Goal: Communication & Community: Ask a question

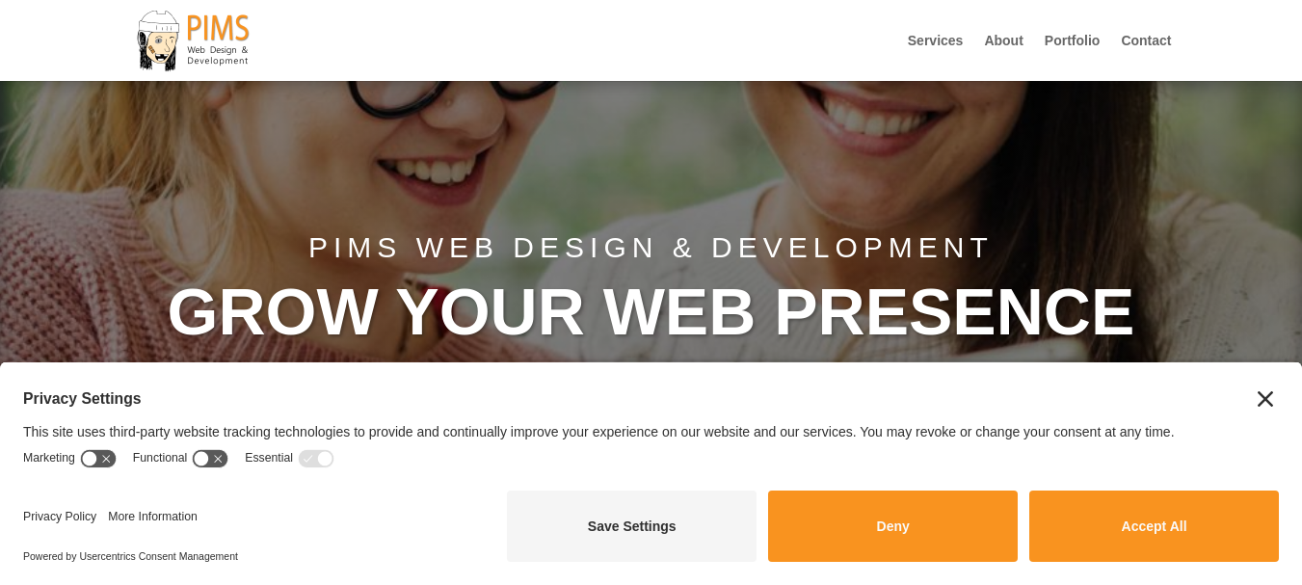
click at [1121, 34] on link "Contact" at bounding box center [1146, 57] width 50 height 47
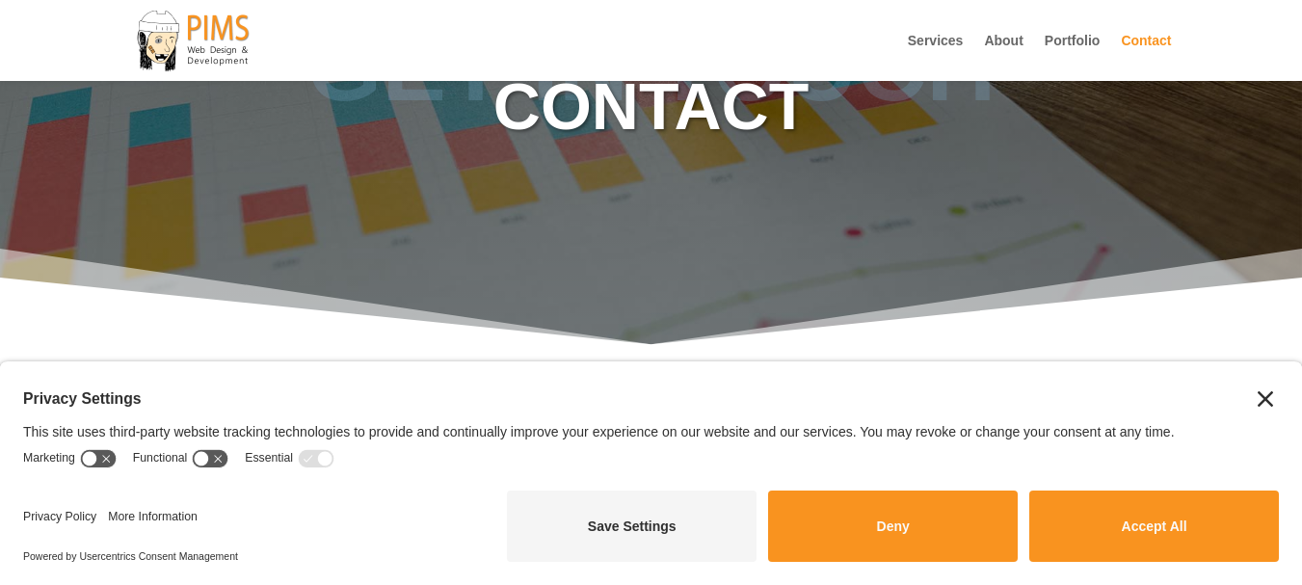
scroll to position [154, 0]
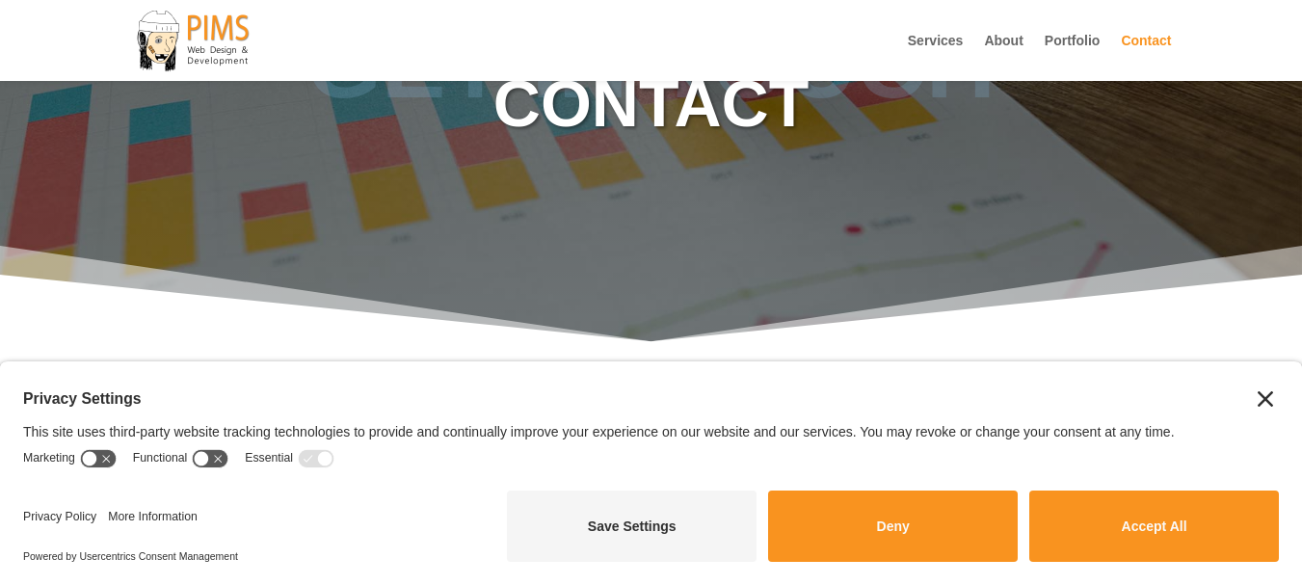
drag, startPoint x: 1173, startPoint y: 528, endPoint x: 1178, endPoint y: 511, distance: 18.0
click at [1174, 526] on button "Accept All" at bounding box center [1155, 526] width 250 height 71
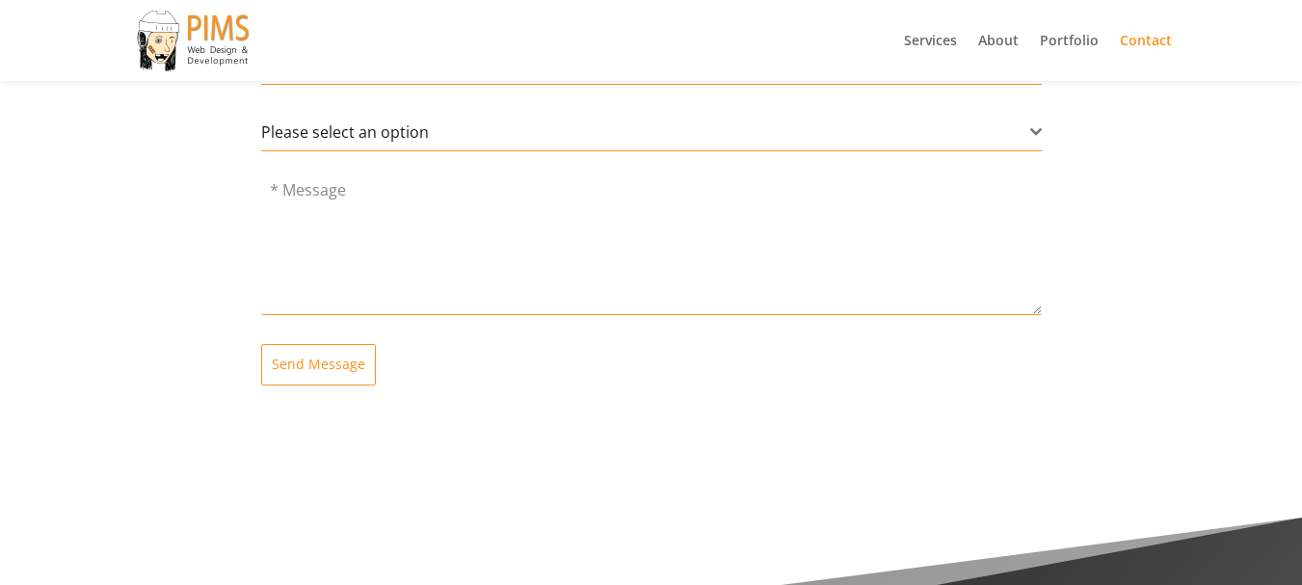
scroll to position [1159, 0]
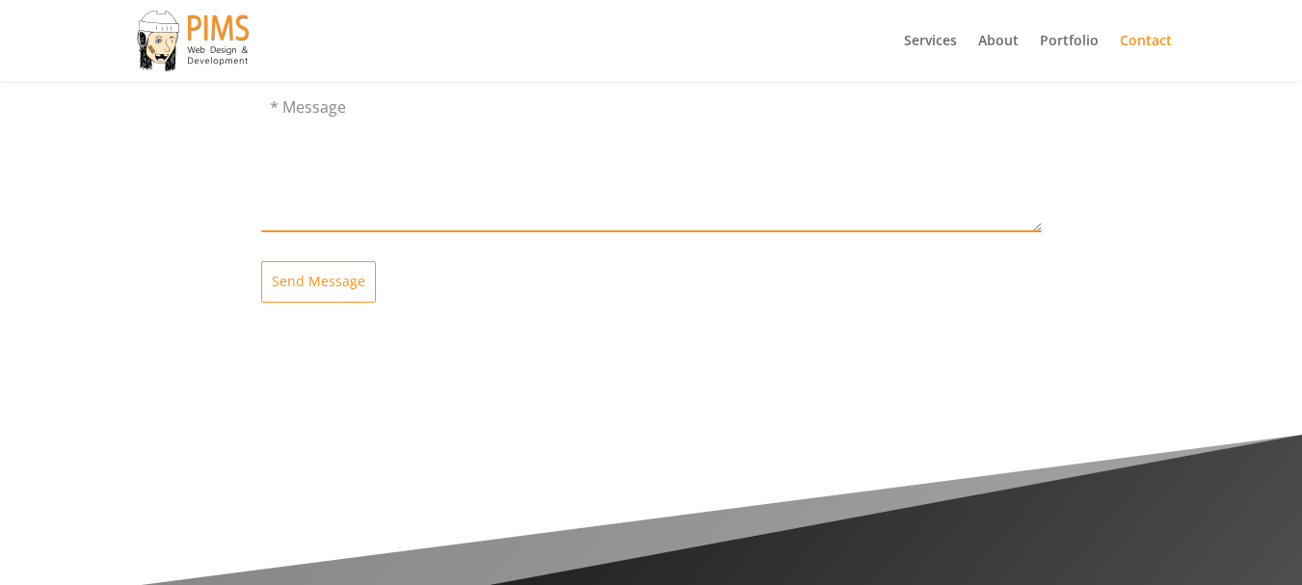
click at [384, 198] on textarea at bounding box center [651, 164] width 781 height 135
paste textarea "Beloved website owner, I’m Jade from Website Infinity—creating sleek, secure, a…"
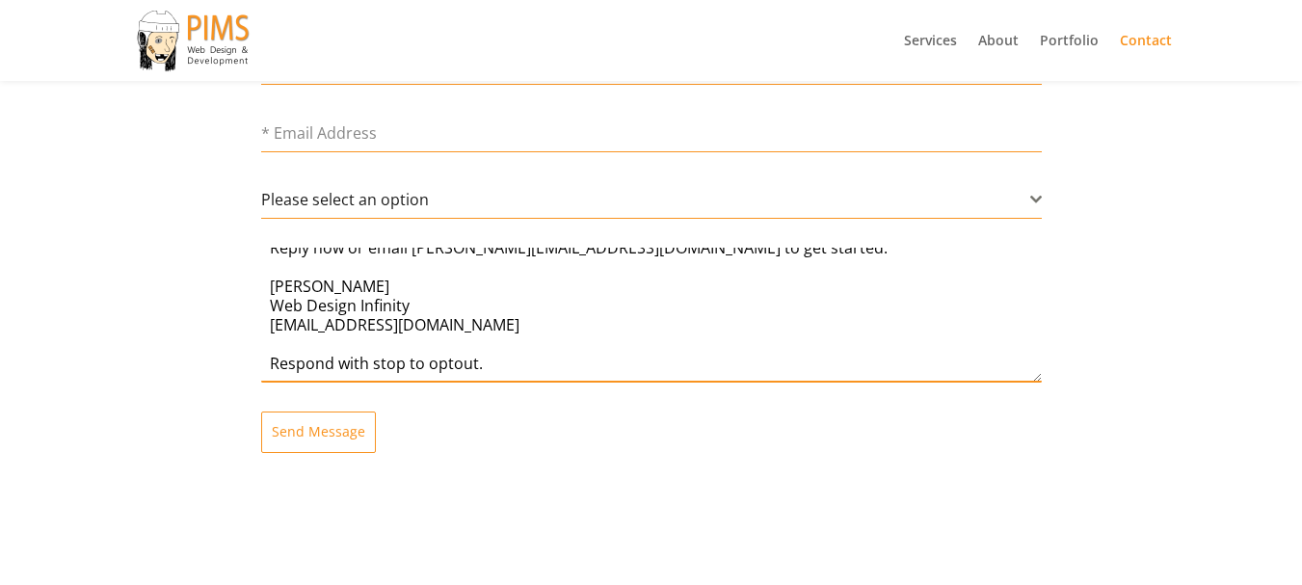
scroll to position [1004, 0]
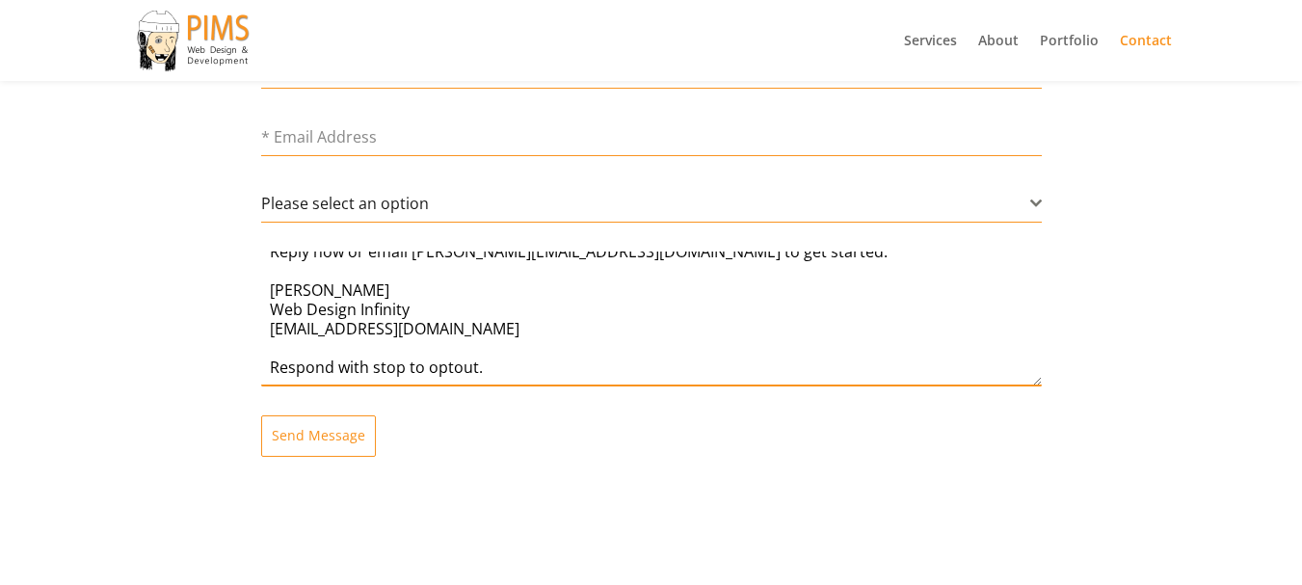
type textarea "Beloved website owner, I’m Jade from Website Infinity—creating sleek, secure, a…"
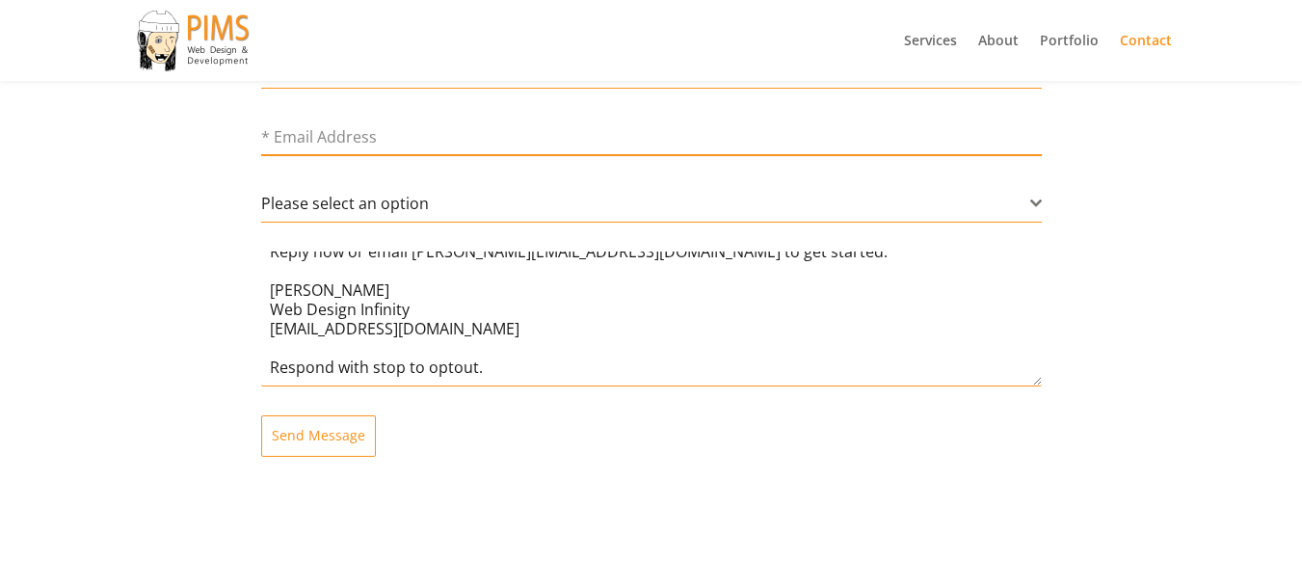
click at [394, 150] on input "email" at bounding box center [651, 138] width 781 height 40
type input "[EMAIL_ADDRESS][DOMAIN_NAME]"
type input "[PERSON_NAME]"
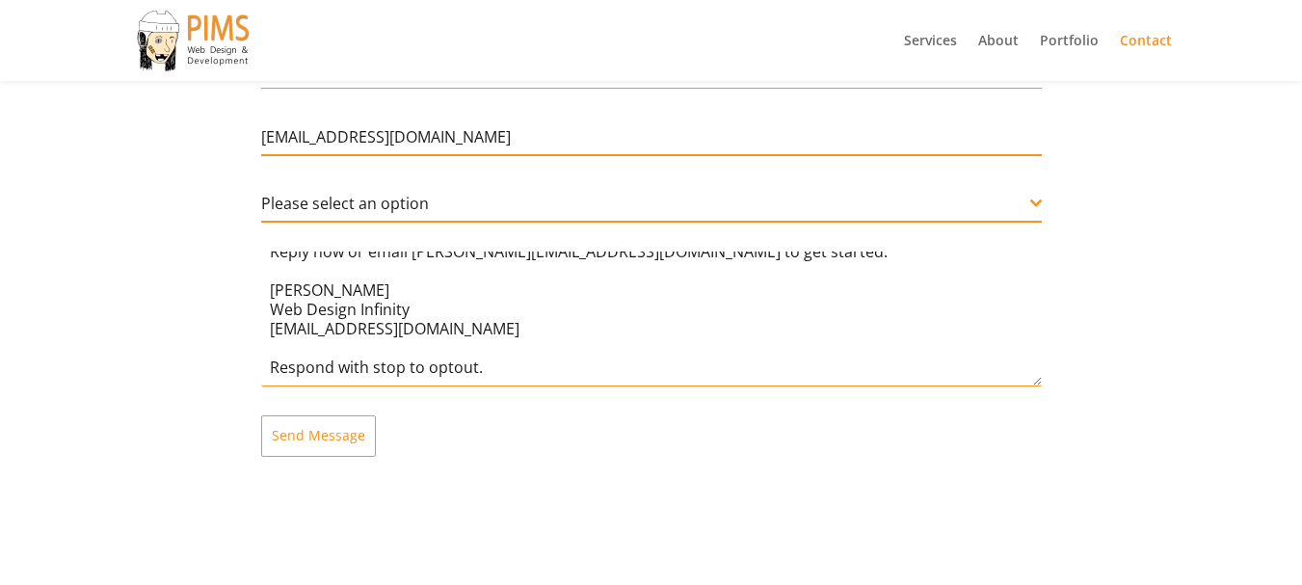
click at [374, 206] on span "Please select an option" at bounding box center [345, 203] width 168 height 21
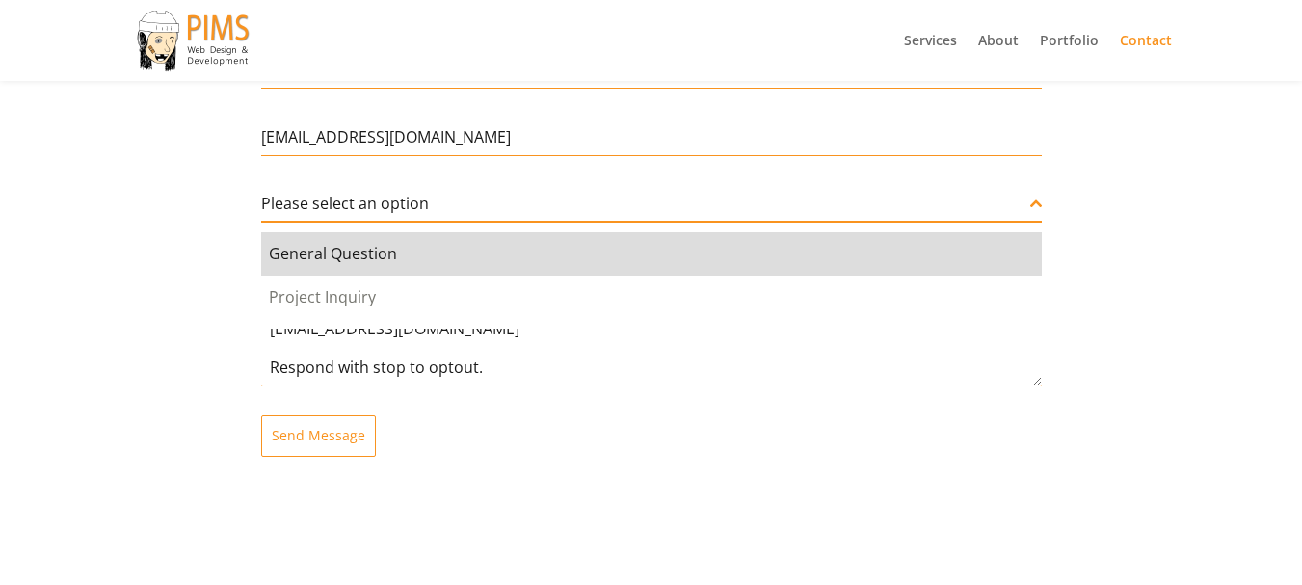
select select "General Question"
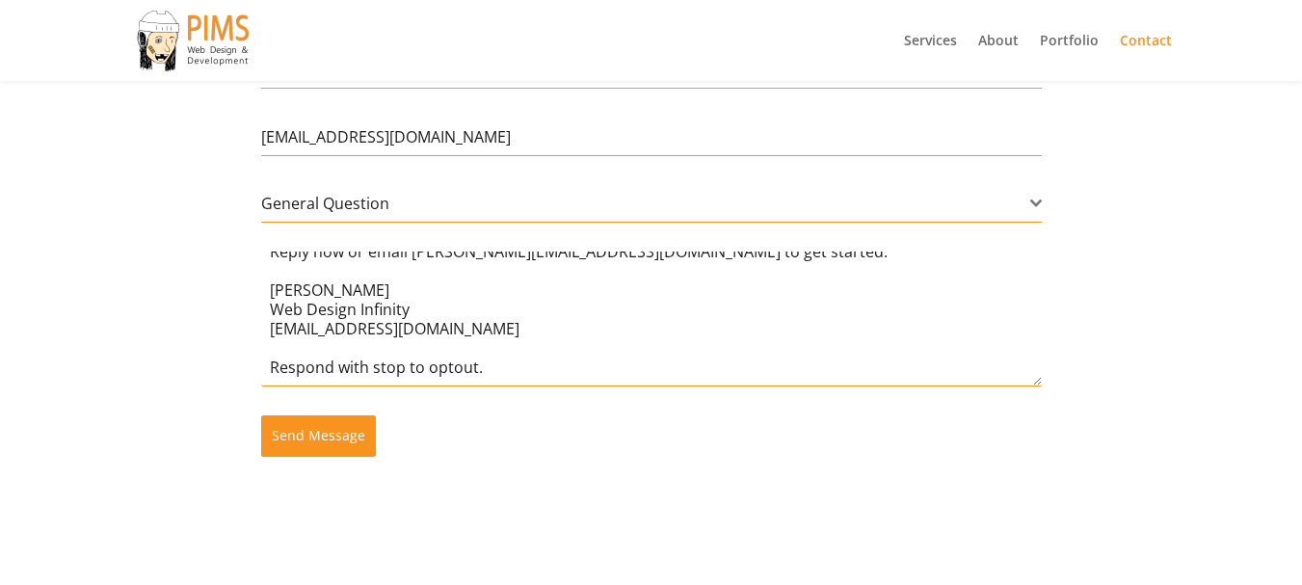
click at [316, 437] on span "Send Message" at bounding box center [319, 435] width 94 height 19
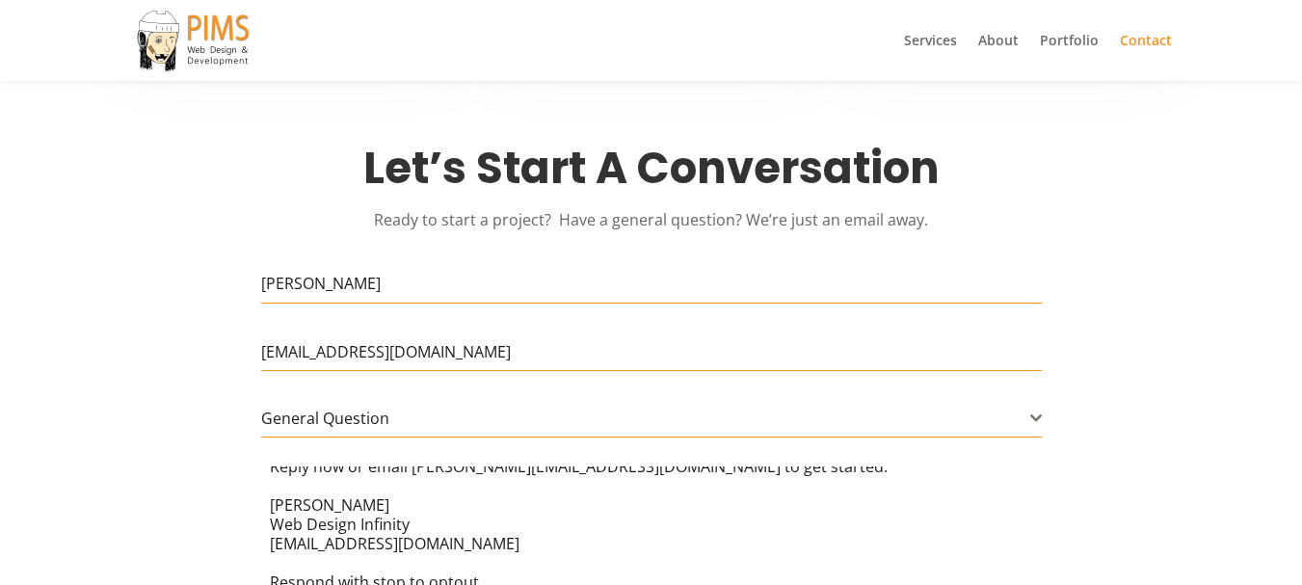
scroll to position [0, 0]
